Goal: Information Seeking & Learning: Learn about a topic

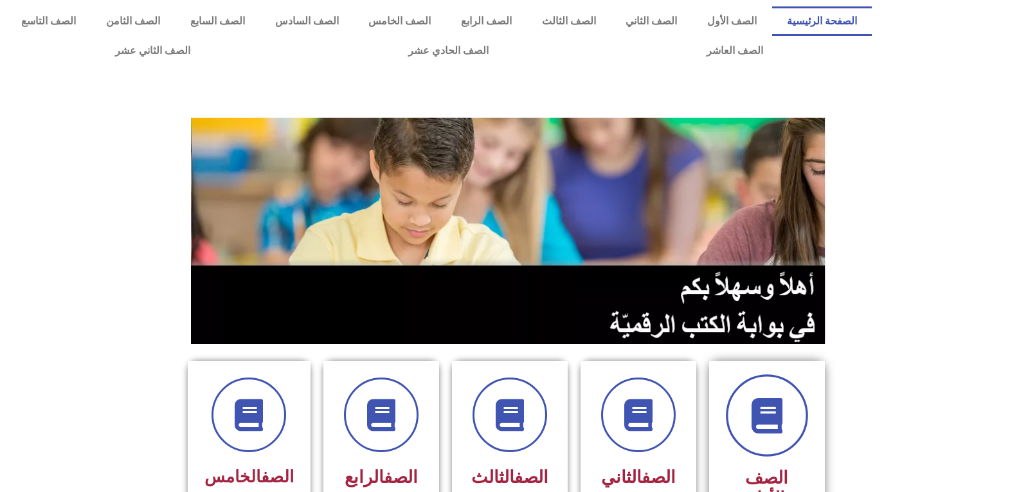
click at [746, 397] on span at bounding box center [767, 415] width 82 height 82
